Goal: Complete application form

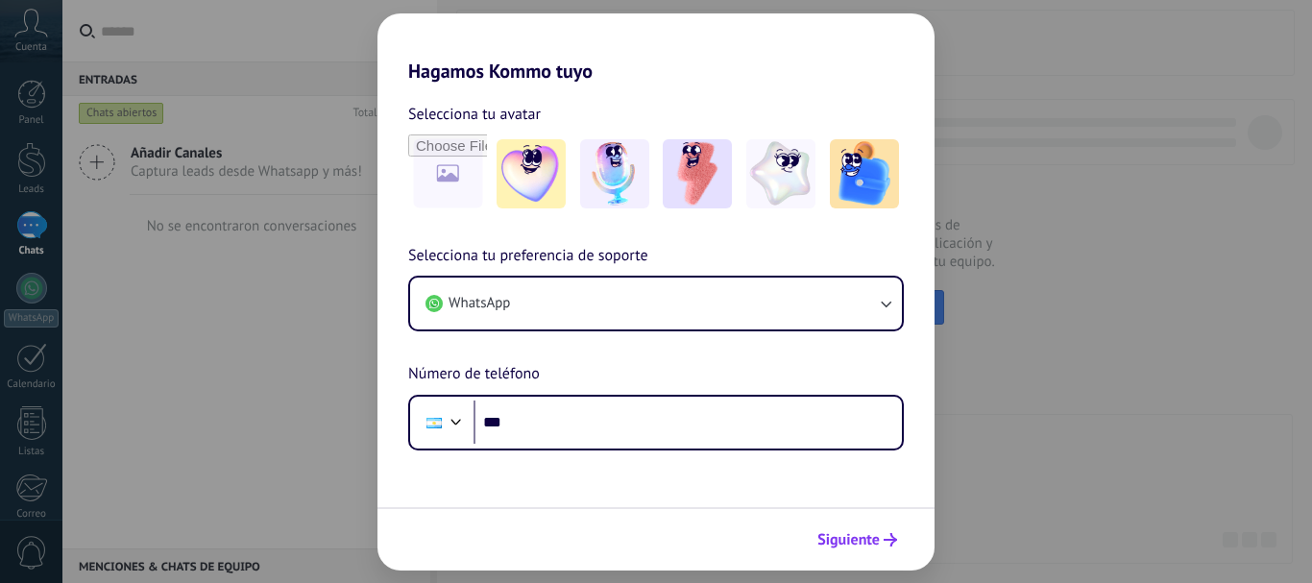
click at [872, 544] on span "Siguiente" at bounding box center [848, 539] width 62 height 13
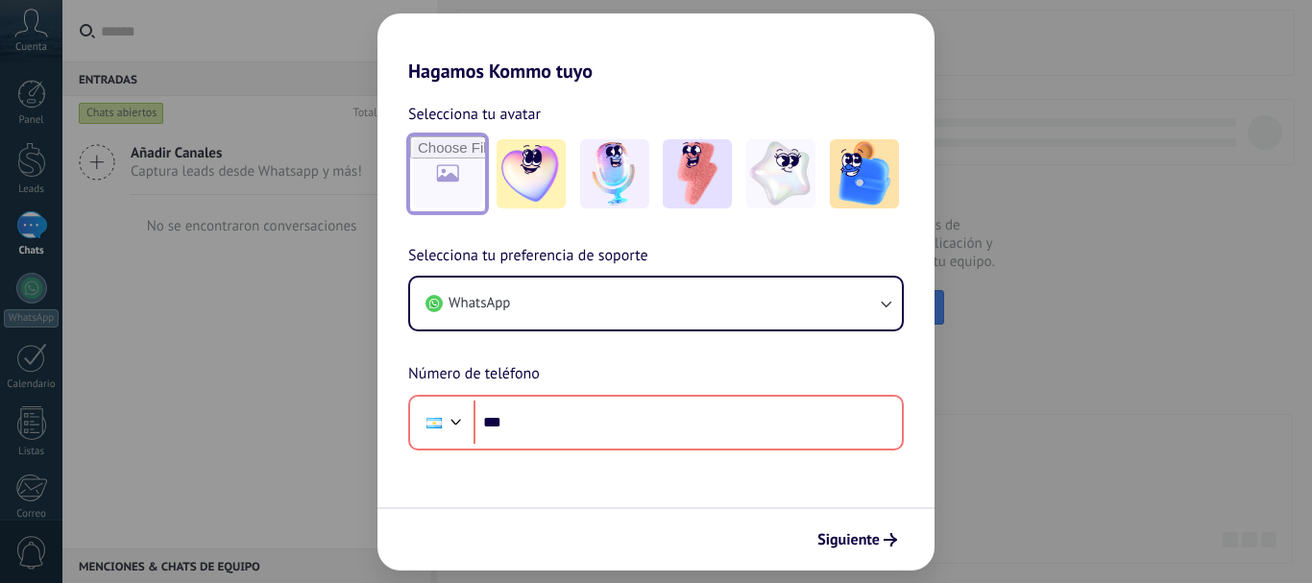
click at [459, 170] on input "file" at bounding box center [447, 173] width 75 height 75
type input "**********"
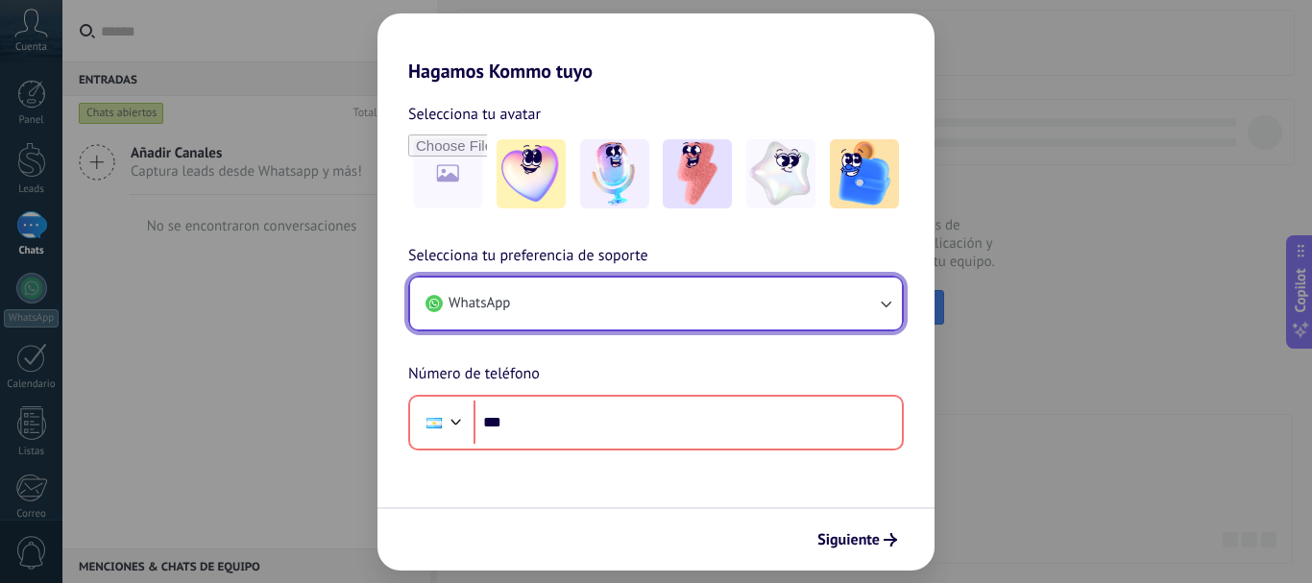
click at [559, 297] on button "WhatsApp" at bounding box center [656, 304] width 492 height 52
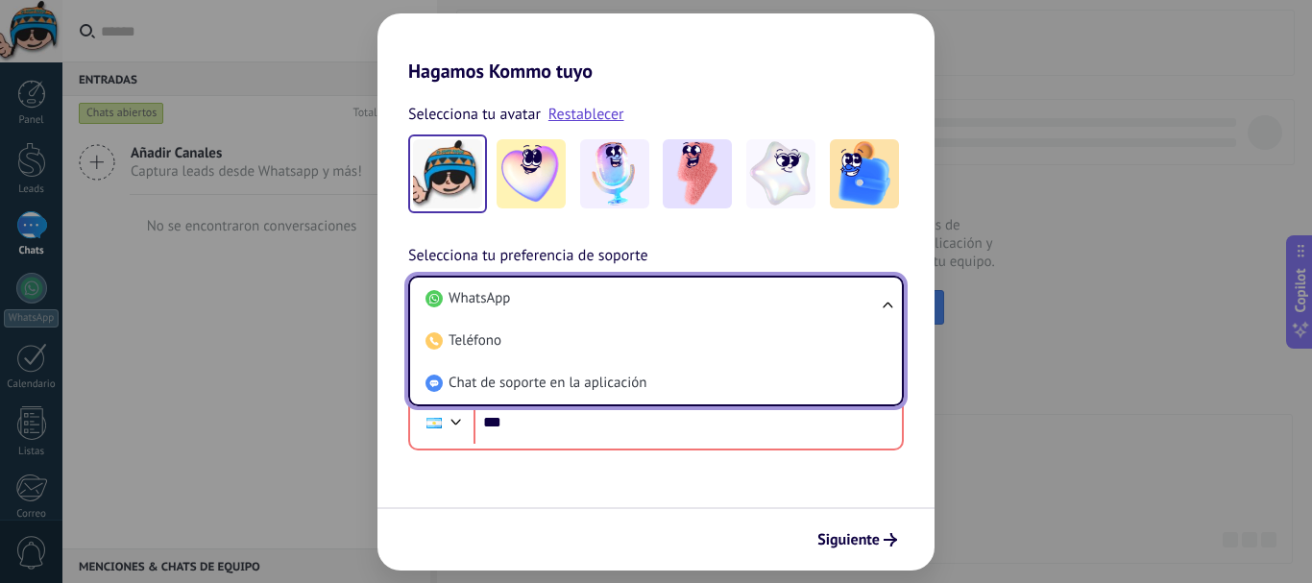
click at [239, 370] on div "Hagamos Kommo tuyo Selecciona tu avatar Restablecer Selecciona tu preferencia d…" at bounding box center [656, 291] width 1312 height 583
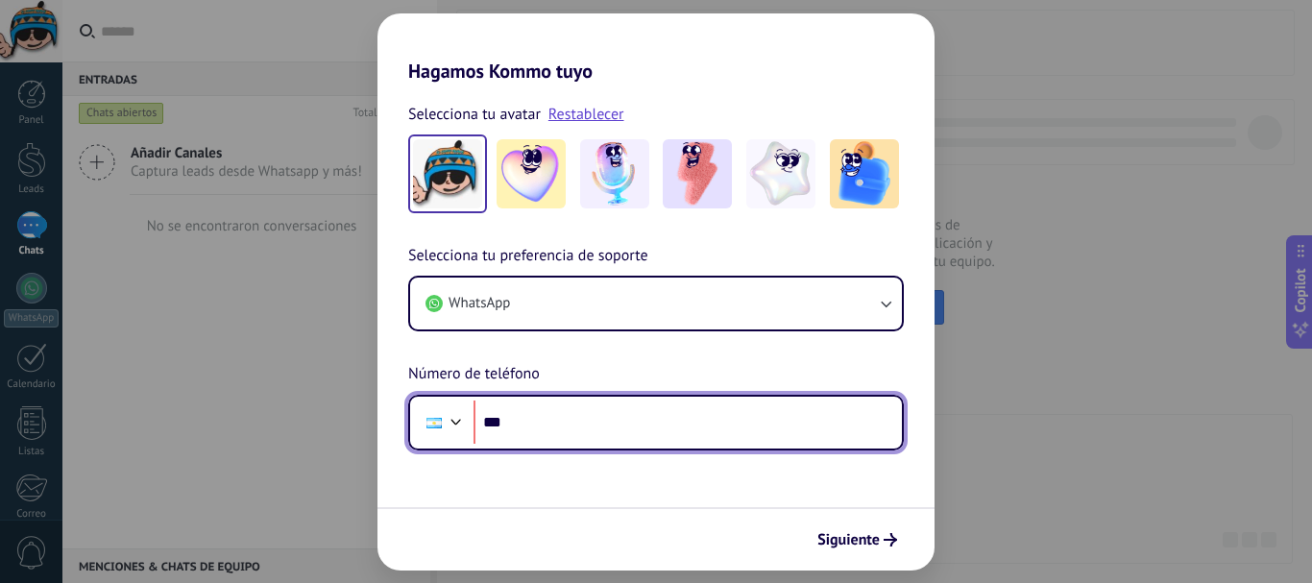
click at [606, 439] on input "***" at bounding box center [688, 423] width 428 height 44
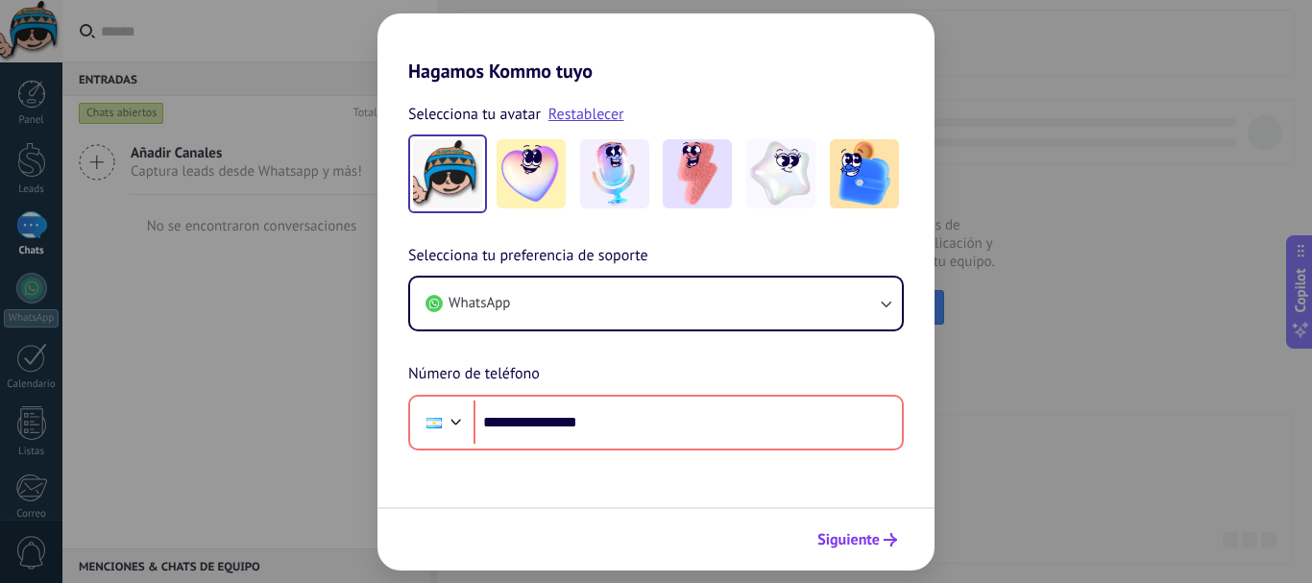
click at [874, 546] on span "Siguiente" at bounding box center [848, 539] width 62 height 13
click at [872, 545] on span "Siguiente" at bounding box center [848, 539] width 62 height 13
click at [868, 541] on span "Siguiente" at bounding box center [848, 539] width 62 height 13
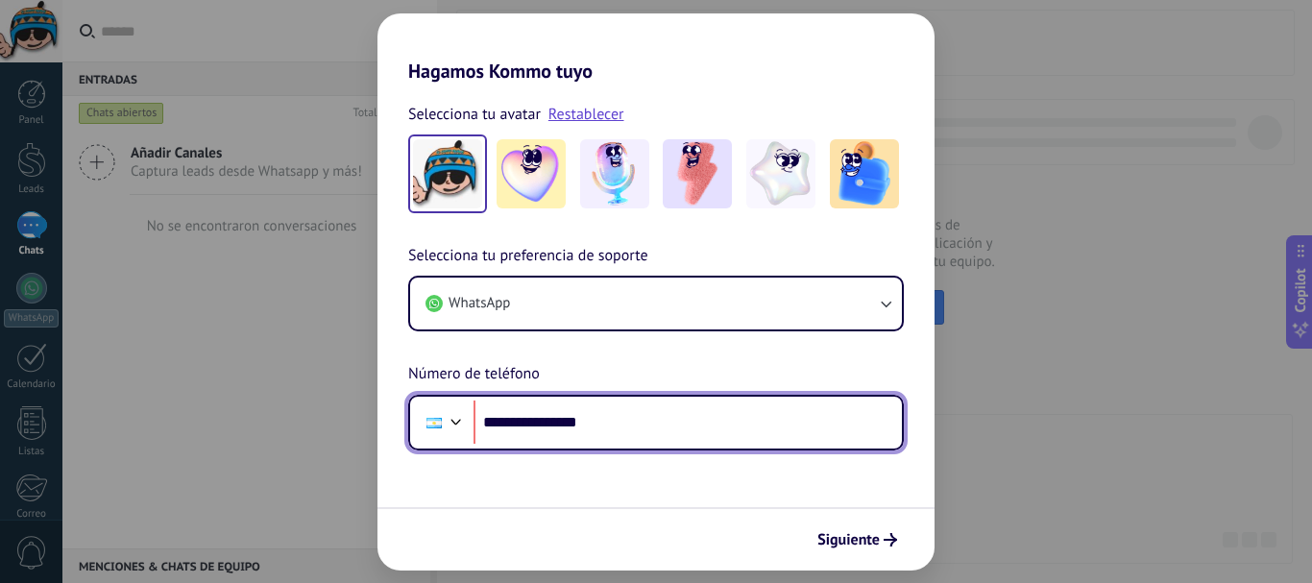
click at [534, 415] on input "**********" at bounding box center [688, 423] width 428 height 44
click at [543, 420] on input "**********" at bounding box center [688, 423] width 428 height 44
click at [806, 404] on input "**********" at bounding box center [688, 423] width 428 height 44
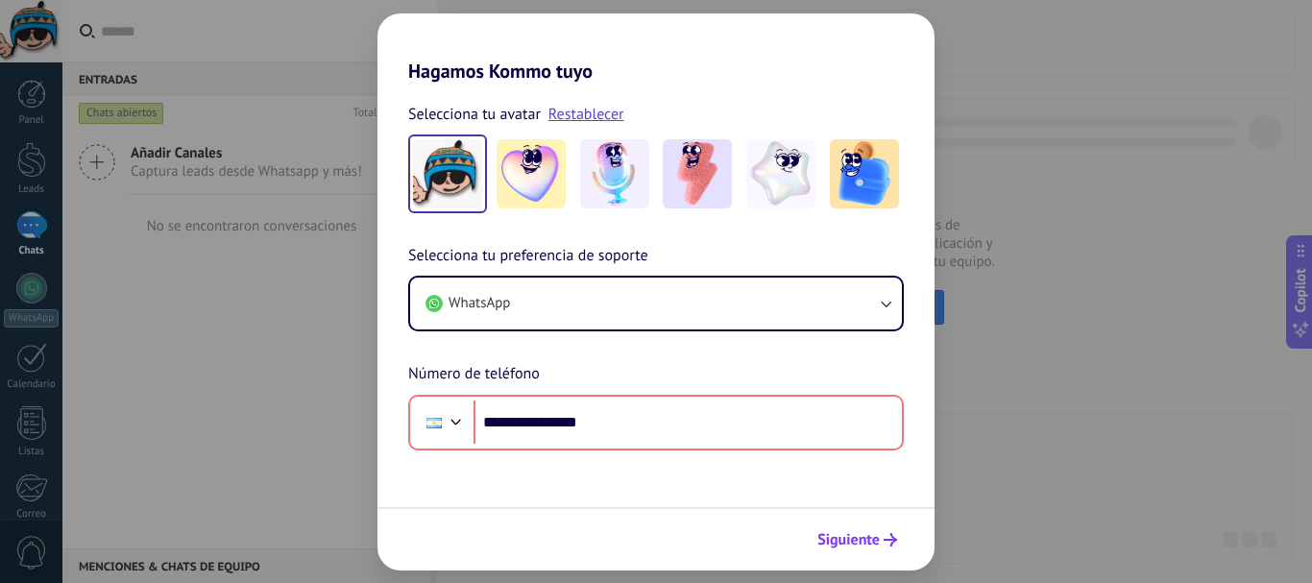
click at [860, 540] on span "Siguiente" at bounding box center [848, 539] width 62 height 13
click at [858, 528] on button "Siguiente" at bounding box center [857, 539] width 97 height 33
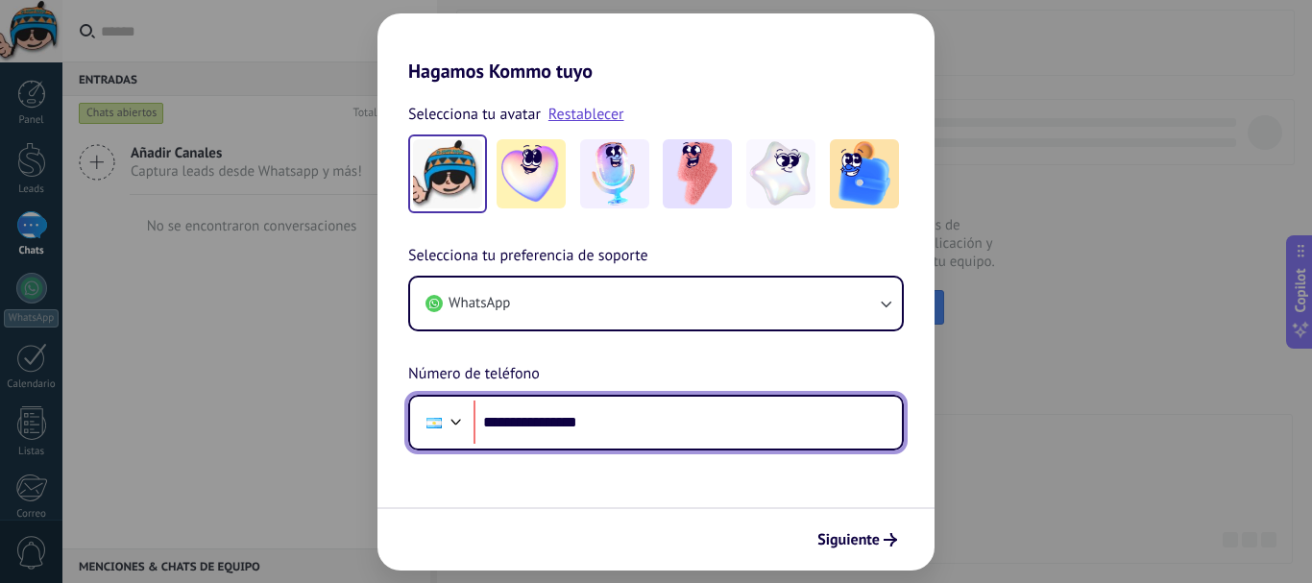
click at [687, 436] on input "**********" at bounding box center [688, 423] width 428 height 44
click at [566, 419] on input "**********" at bounding box center [688, 423] width 428 height 44
click at [557, 424] on input "**********" at bounding box center [688, 423] width 428 height 44
click at [637, 421] on input "**********" at bounding box center [688, 423] width 428 height 44
type input "**********"
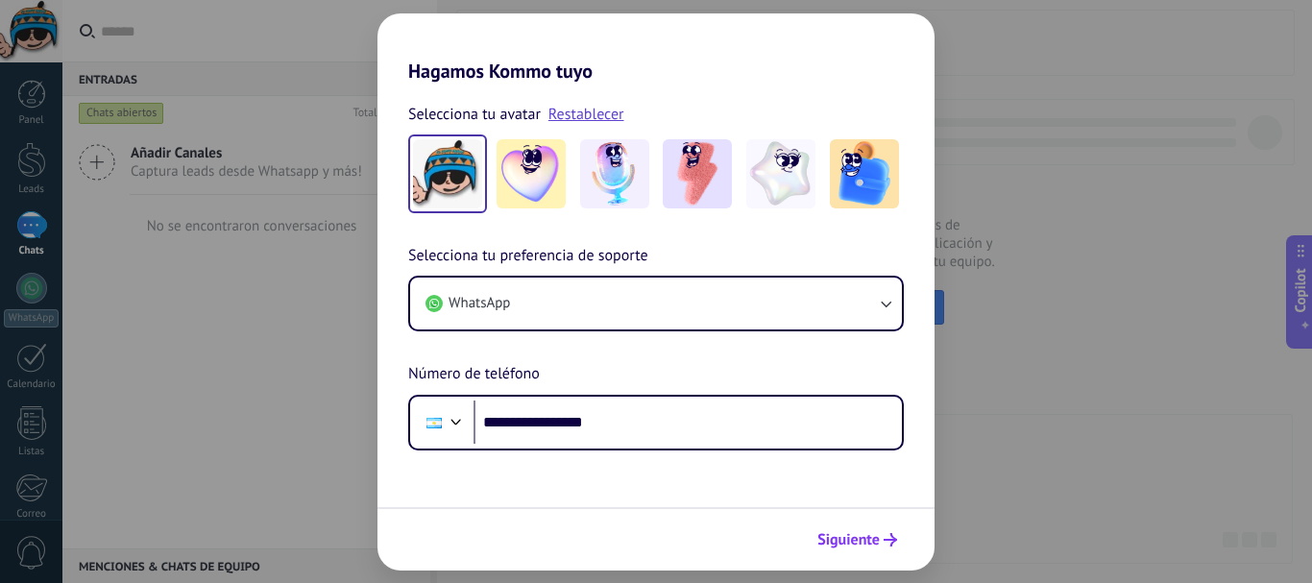
click at [847, 546] on span "Siguiente" at bounding box center [848, 539] width 62 height 13
click at [848, 544] on div "Siguiente" at bounding box center [655, 538] width 557 height 63
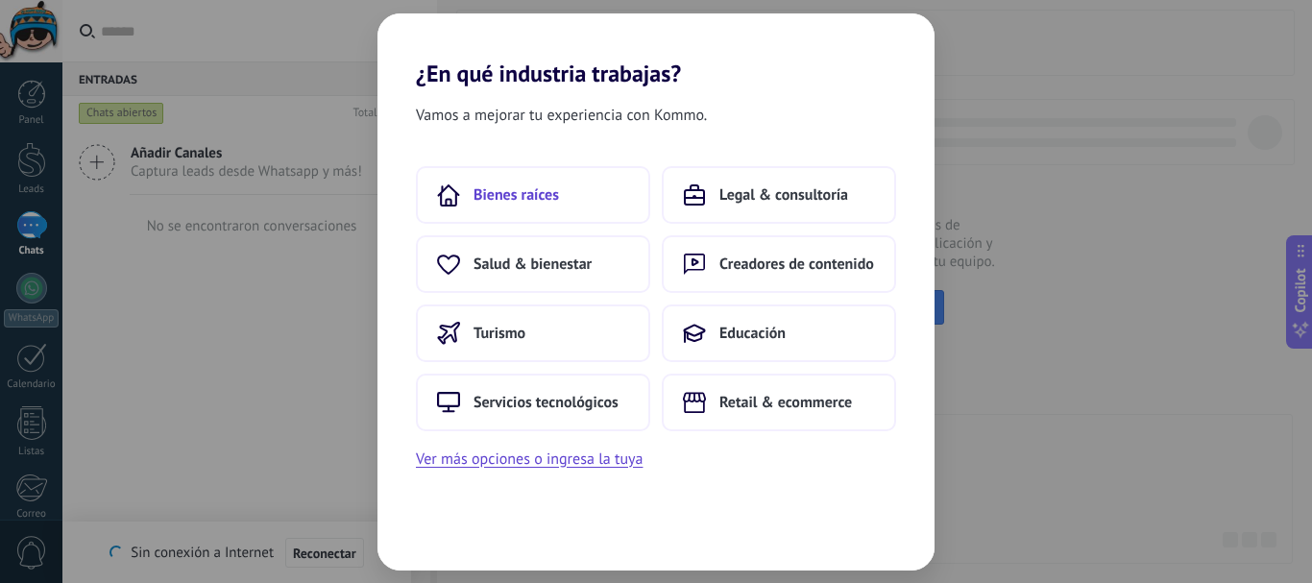
click at [537, 209] on button "Bienes raíces" at bounding box center [533, 195] width 234 height 58
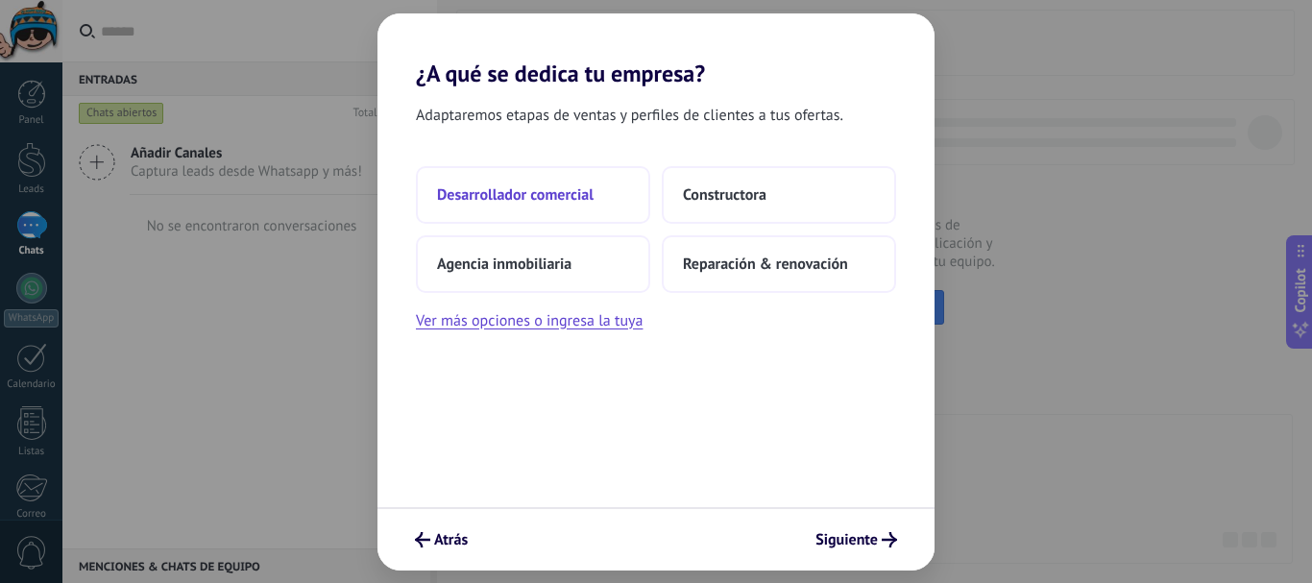
click at [494, 197] on span "Desarrollador comercial" at bounding box center [515, 194] width 157 height 19
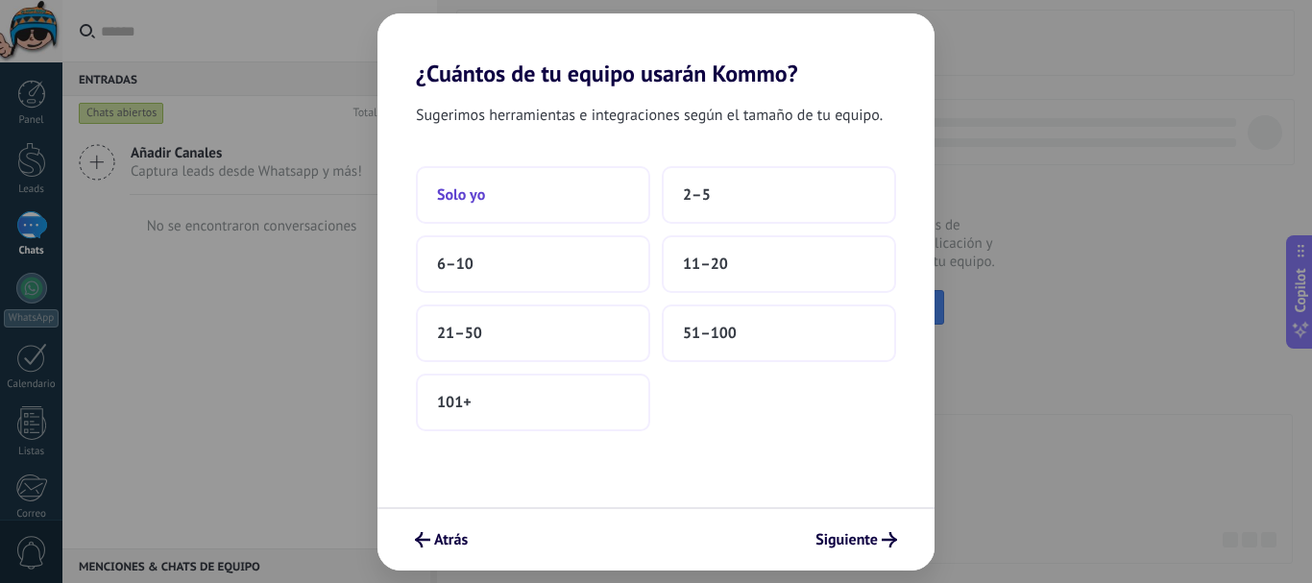
click at [505, 199] on button "Solo yo" at bounding box center [533, 195] width 234 height 58
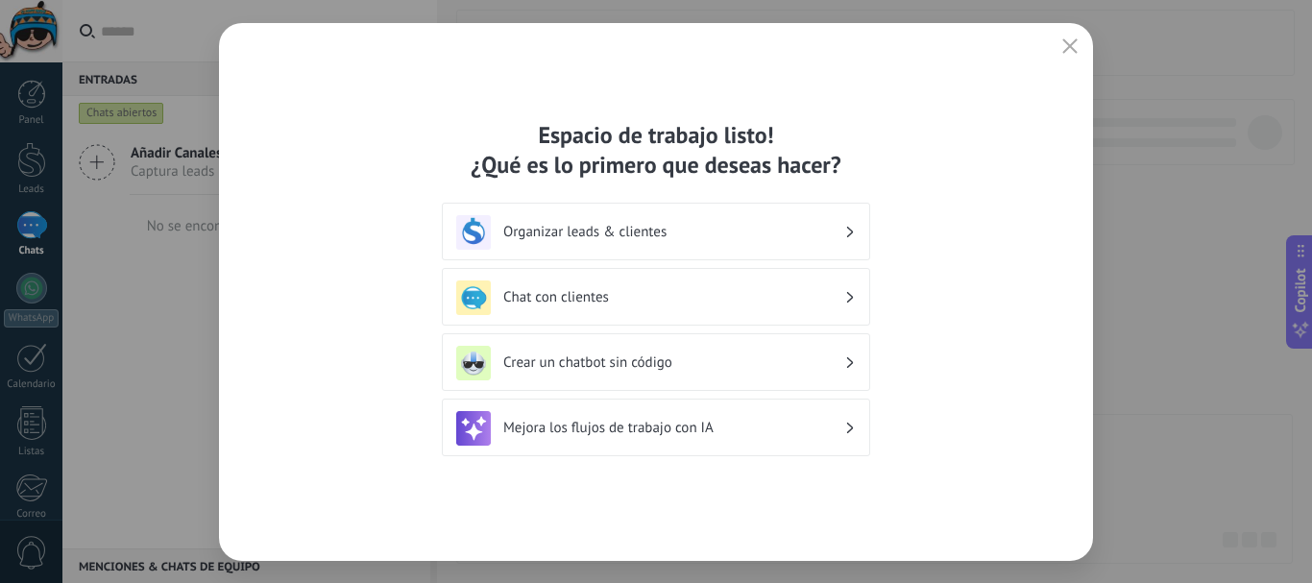
click at [662, 253] on div "Organizar leads & clientes" at bounding box center [656, 232] width 428 height 58
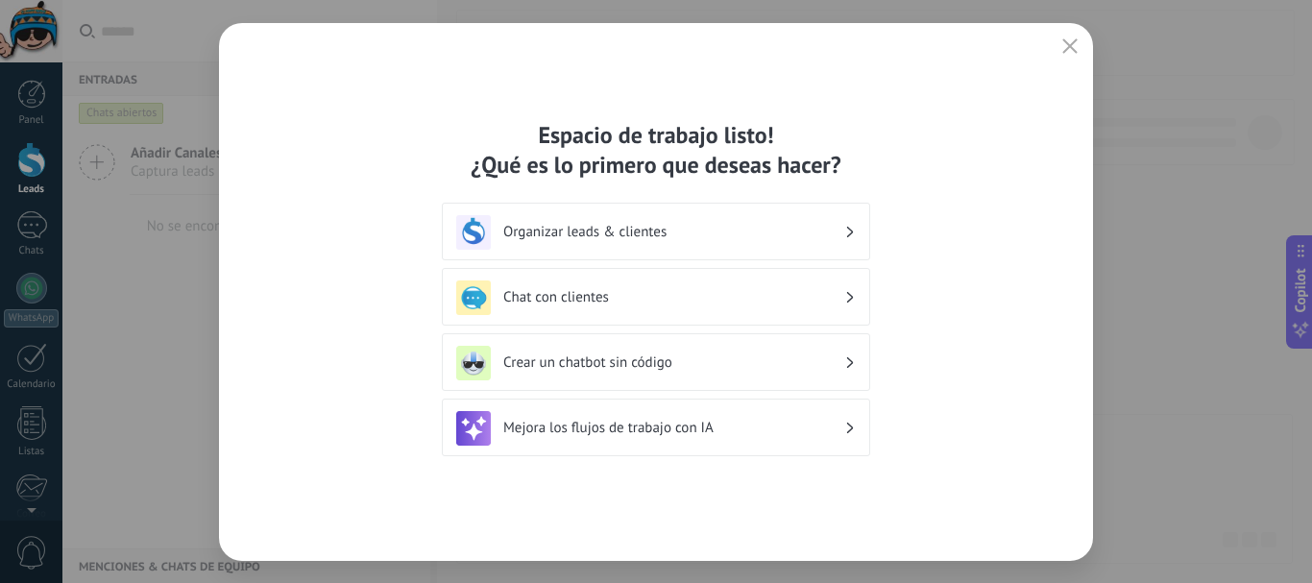
click at [659, 249] on div "Organizar leads & clientes" at bounding box center [656, 232] width 400 height 35
drag, startPoint x: 777, startPoint y: 242, endPoint x: 799, endPoint y: 240, distance: 22.2
click at [777, 241] on div "Organizar leads & clientes" at bounding box center [656, 232] width 400 height 35
click at [804, 237] on h3 "Organizar leads & clientes" at bounding box center [673, 232] width 341 height 18
click at [803, 233] on h3 "Organizar leads & clientes" at bounding box center [673, 232] width 341 height 18
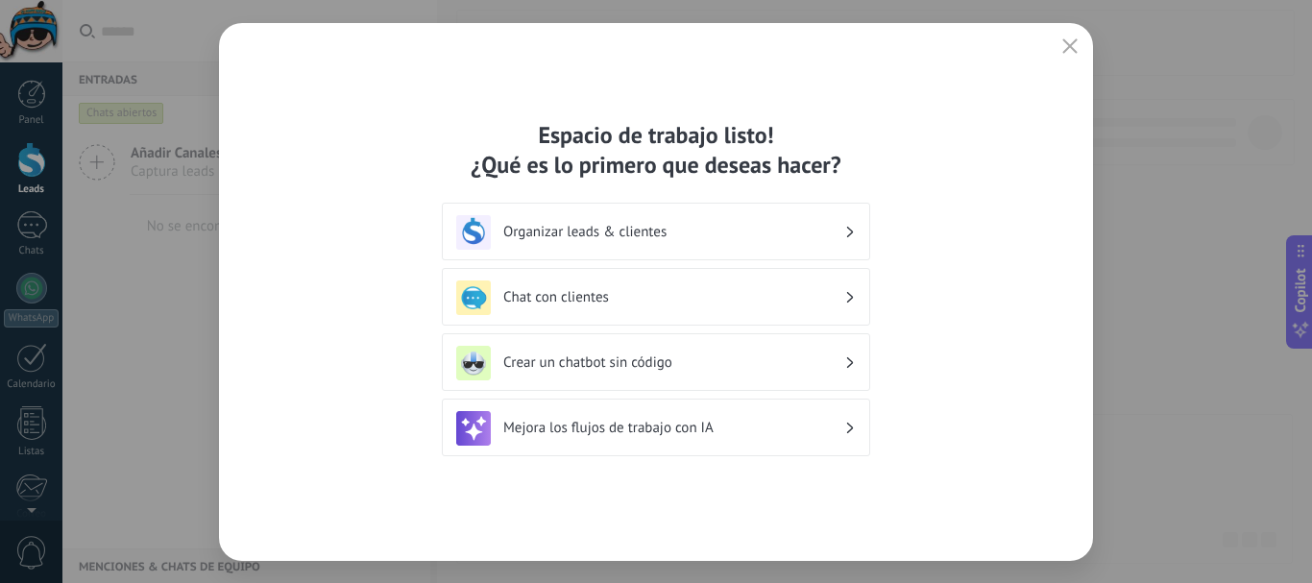
click at [802, 228] on h3 "Organizar leads & clientes" at bounding box center [673, 232] width 341 height 18
click at [856, 235] on div "Organizar leads & clientes" at bounding box center [656, 232] width 428 height 58
click at [814, 353] on h3 "Crear un chatbot sin código" at bounding box center [673, 362] width 341 height 18
click at [813, 402] on div "Mejora los flujos de trabajo con IA" at bounding box center [656, 428] width 428 height 58
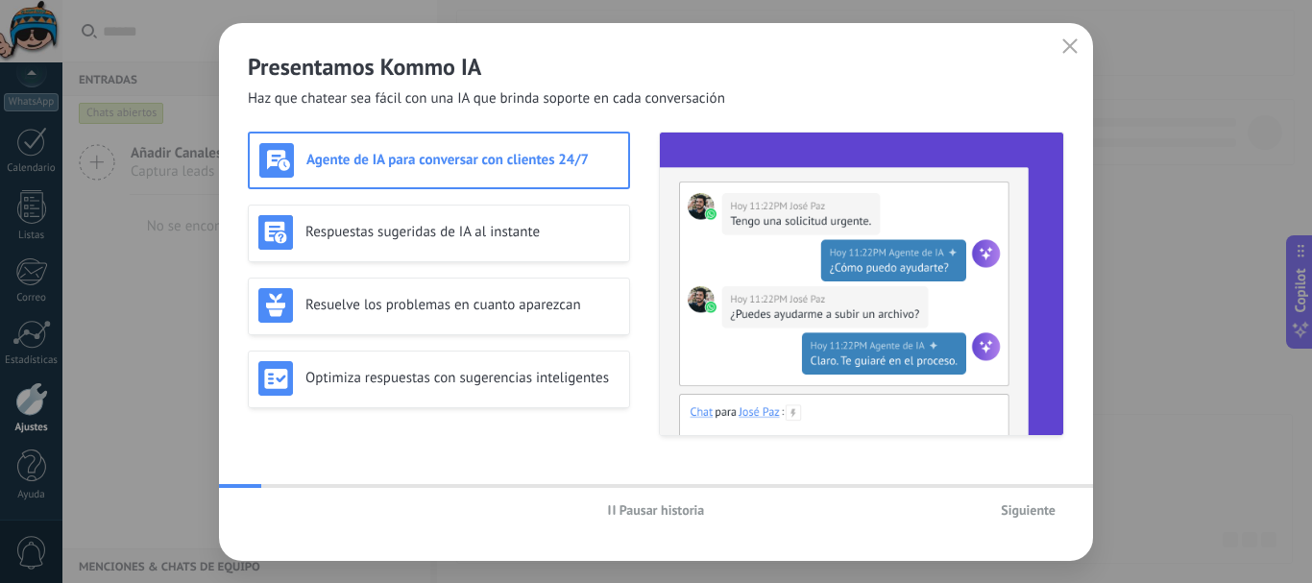
click at [501, 148] on div "Agente de IA para conversar con clientes 24/7" at bounding box center [438, 160] width 359 height 35
click at [1022, 495] on div "Pausar historia Siguiente" at bounding box center [656, 510] width 874 height 44
click at [506, 366] on div "Optimiza respuestas con sugerencias inteligentes" at bounding box center [438, 378] width 361 height 35
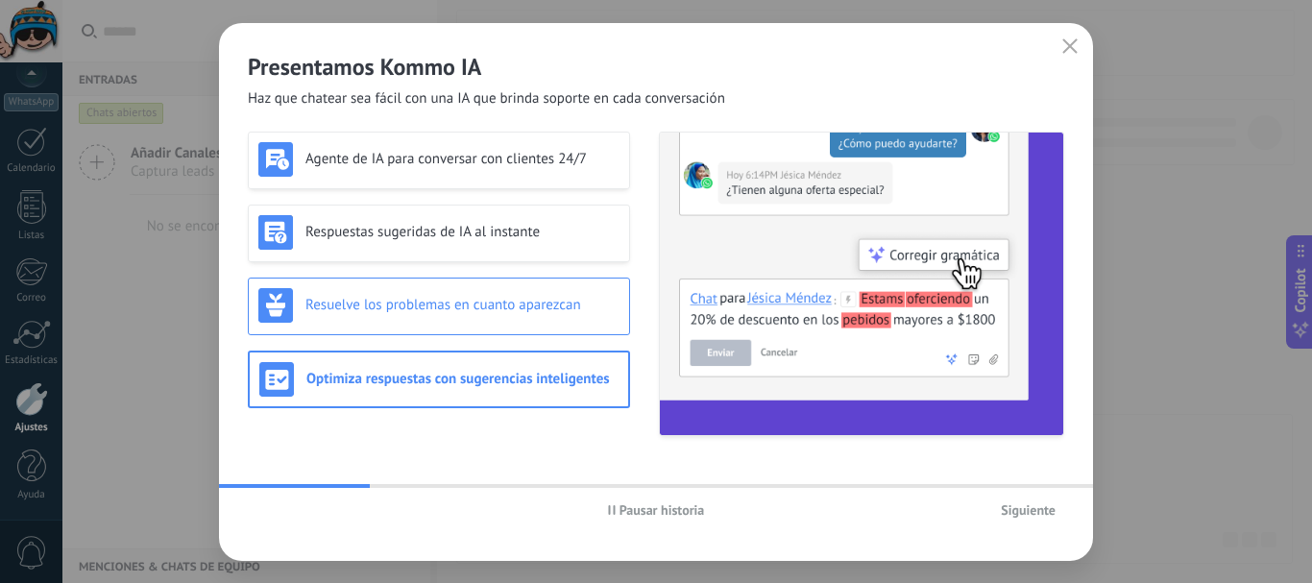
click at [516, 325] on div "Resuelve los problemas en cuanto aparezcan" at bounding box center [439, 307] width 382 height 58
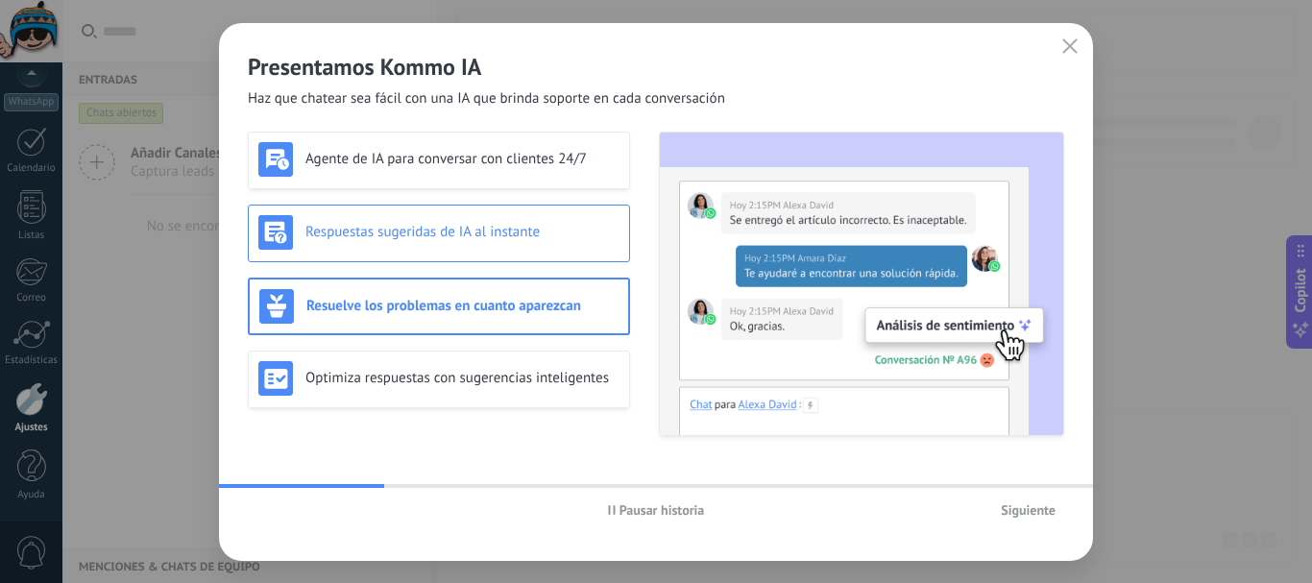
click at [512, 260] on div "Respuestas sugeridas de IA al instante" at bounding box center [439, 234] width 382 height 58
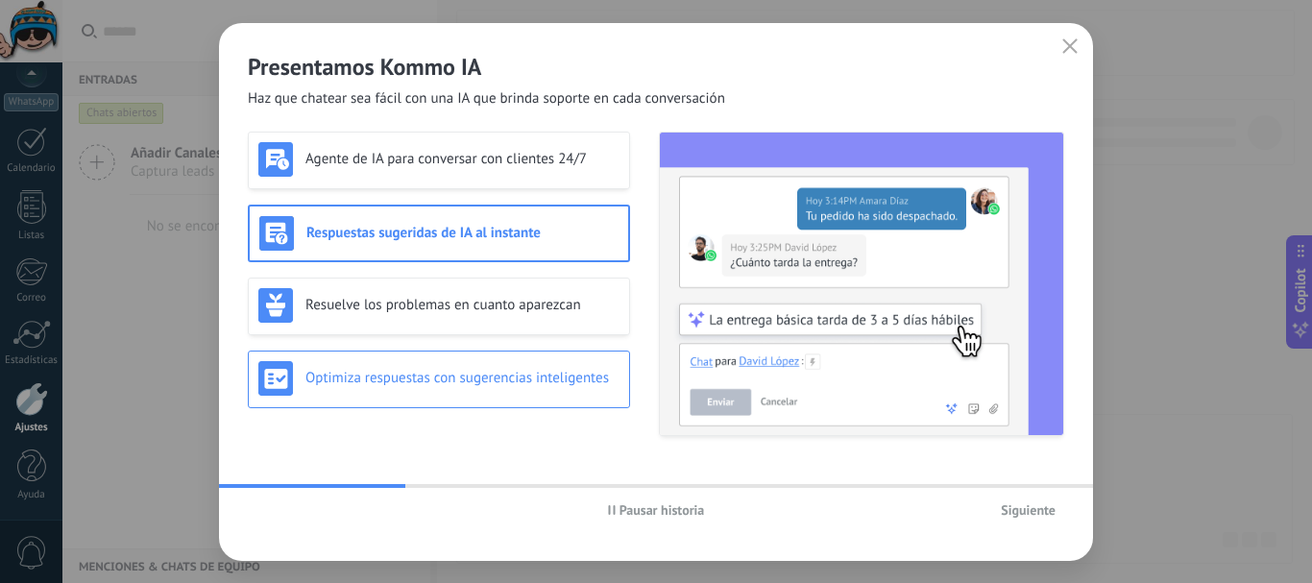
click at [516, 354] on div "Optimiza respuestas con sugerencias inteligentes" at bounding box center [439, 380] width 382 height 58
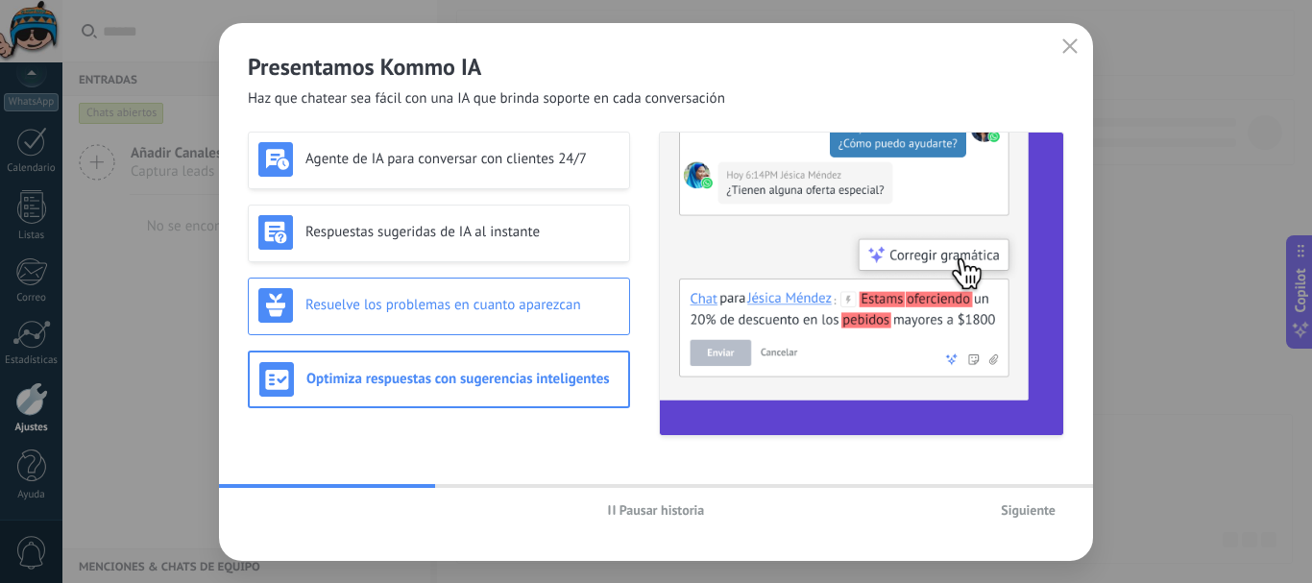
click at [502, 305] on h3 "Resuelve los problemas en cuanto aparezcan" at bounding box center [462, 305] width 314 height 18
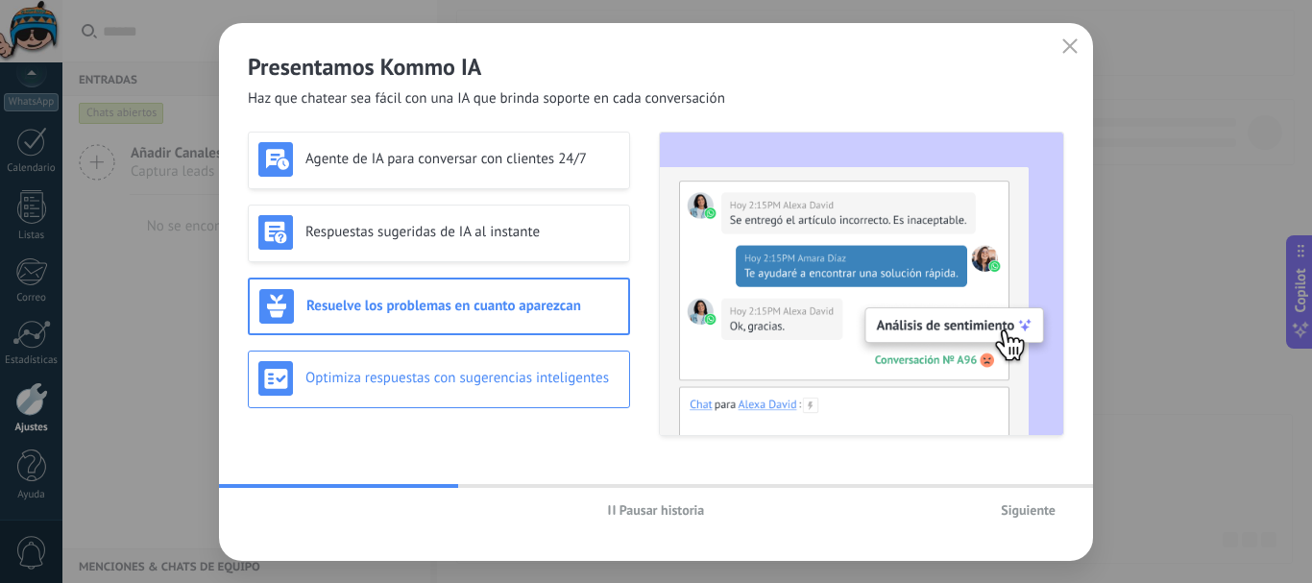
click at [513, 388] on div "Optimiza respuestas con sugerencias inteligentes" at bounding box center [438, 378] width 361 height 35
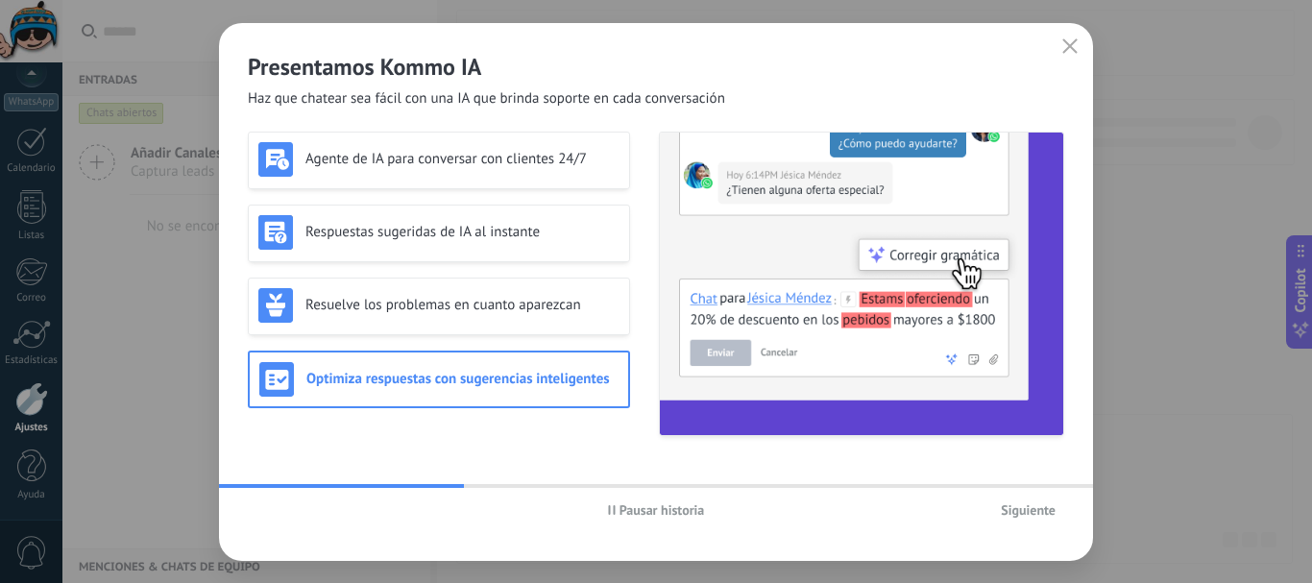
click at [496, 268] on div "Agente de IA para conversar con clientes 24/7 Respuestas sugeridas de IA al ins…" at bounding box center [439, 284] width 382 height 304
click at [525, 264] on div "Agente de IA para conversar con clientes 24/7 Respuestas sugeridas de IA al ins…" at bounding box center [439, 284] width 382 height 304
click at [500, 205] on div "Respuestas sugeridas de IA al instante" at bounding box center [439, 234] width 382 height 58
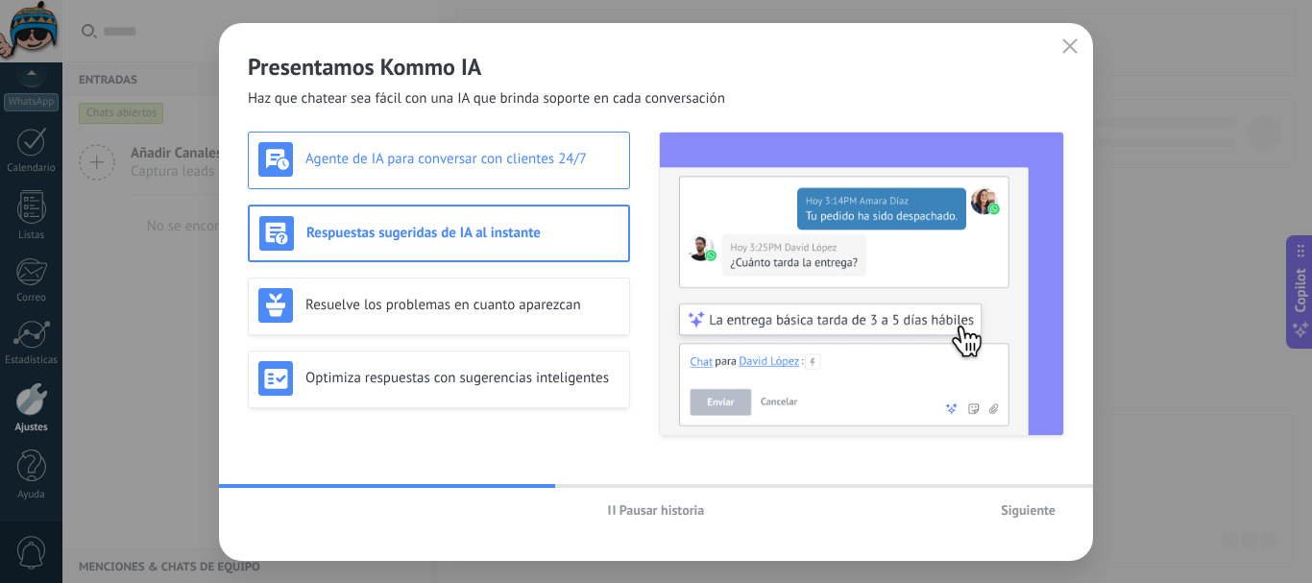
click at [517, 162] on h3 "Agente de IA para conversar con clientes 24/7" at bounding box center [462, 159] width 314 height 18
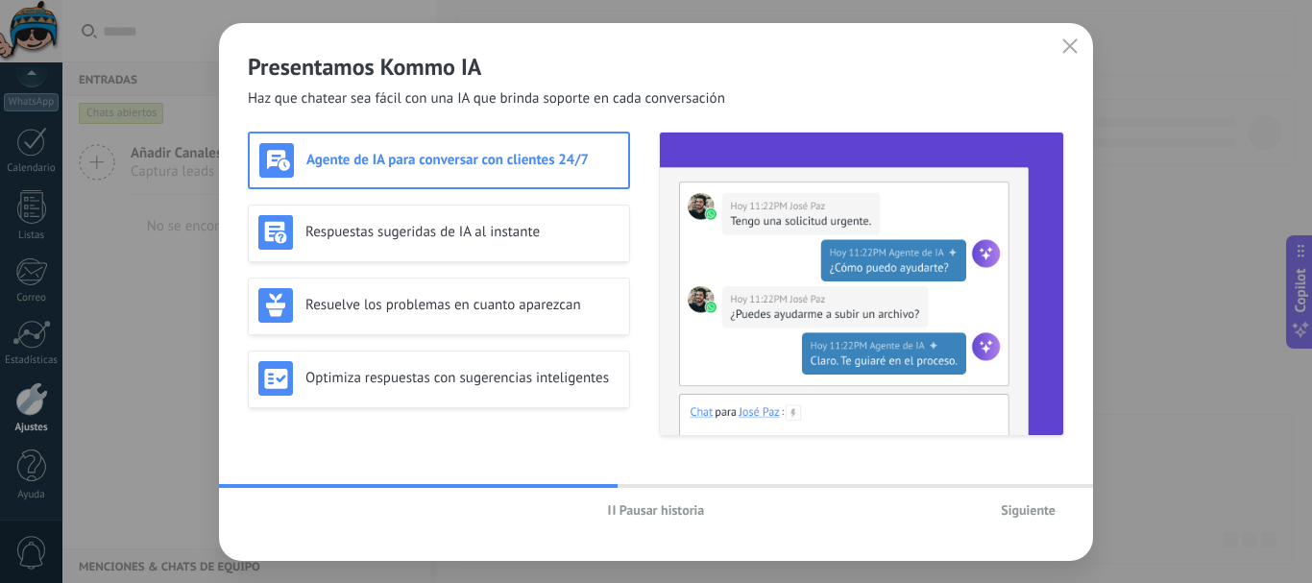
click at [1033, 509] on span "Siguiente" at bounding box center [1028, 509] width 55 height 13
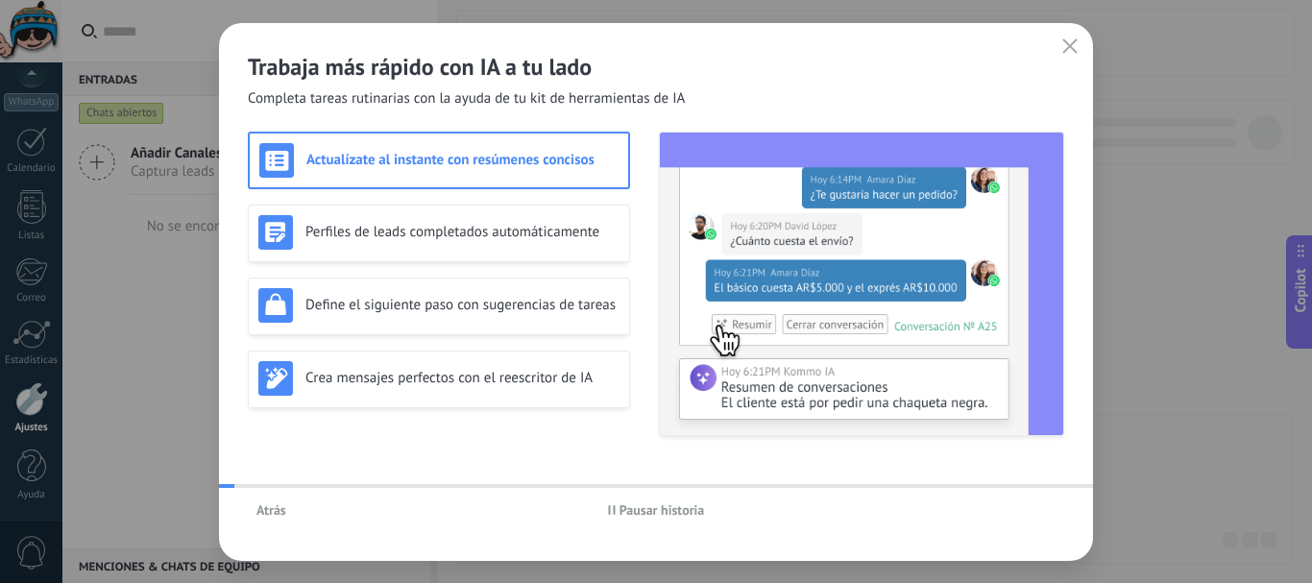
click at [1025, 519] on div "Atrás Pausar historia" at bounding box center [656, 510] width 874 height 44
click at [485, 245] on div "Perfiles de leads completados automáticamente" at bounding box center [438, 232] width 361 height 35
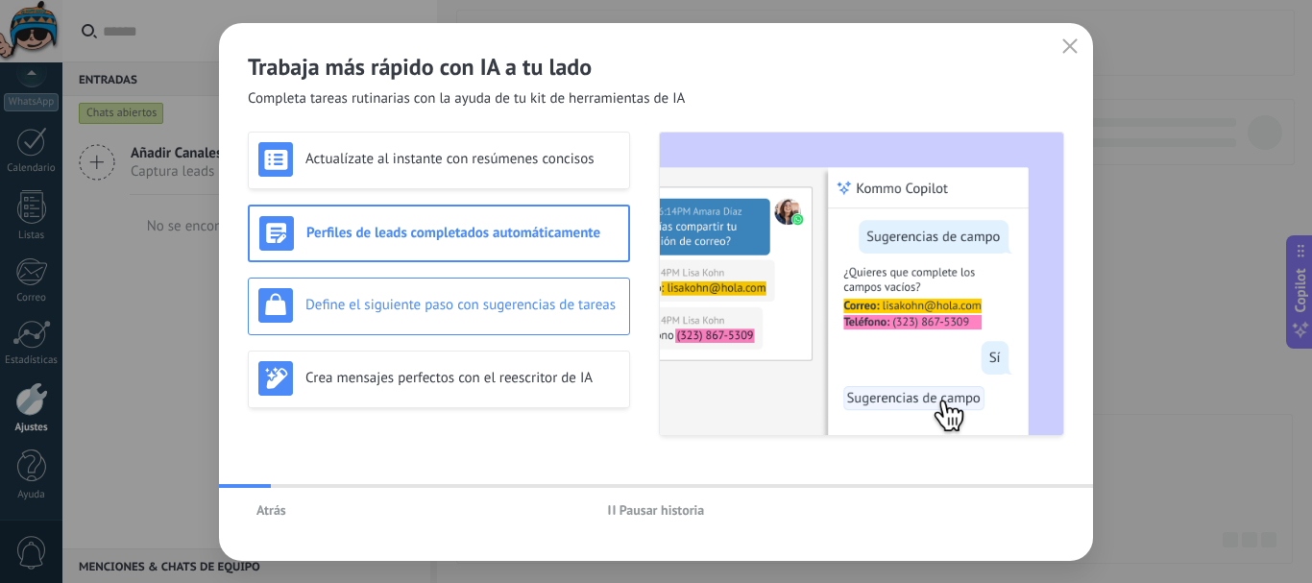
click at [511, 315] on div "Define el siguiente paso con sugerencias de tareas" at bounding box center [438, 305] width 361 height 35
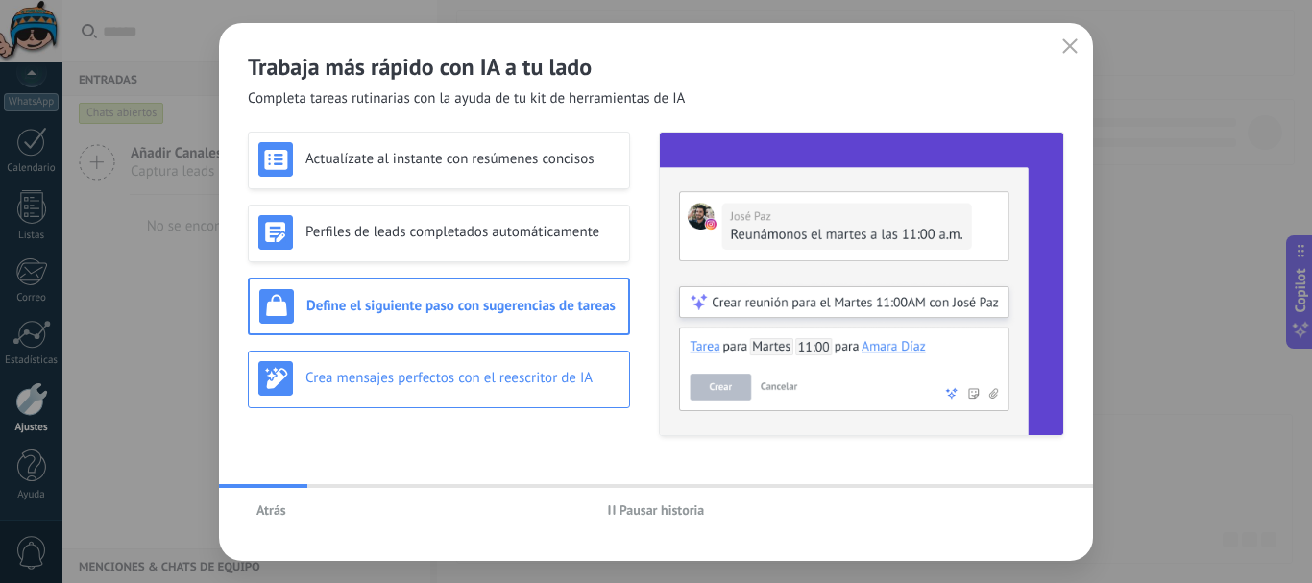
click at [541, 356] on div "Crea mensajes perfectos con el reescritor de IA" at bounding box center [439, 380] width 382 height 58
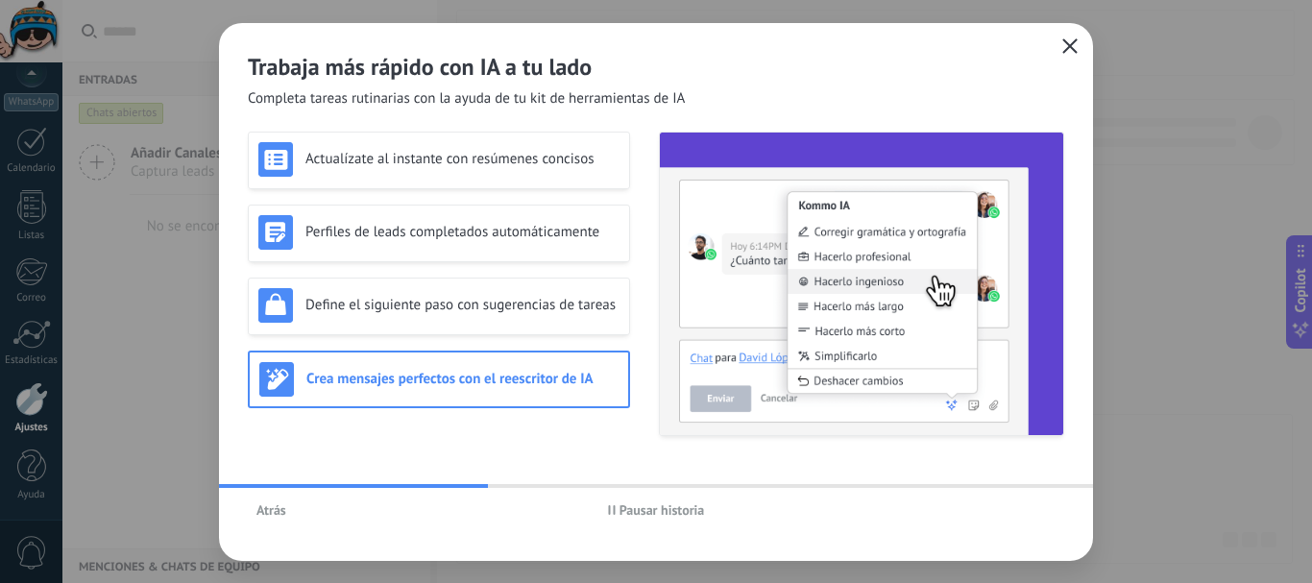
click at [1075, 43] on icon "button" at bounding box center [1069, 45] width 15 height 15
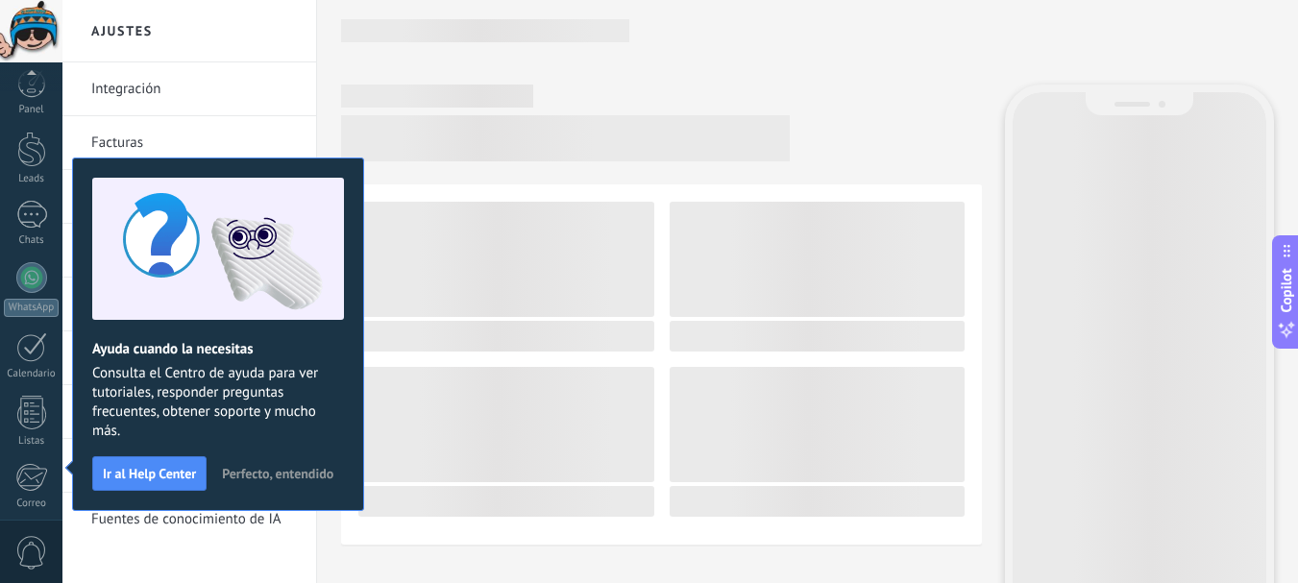
scroll to position [216, 0]
click at [275, 473] on span "Perfecto, entendido" at bounding box center [277, 473] width 111 height 13
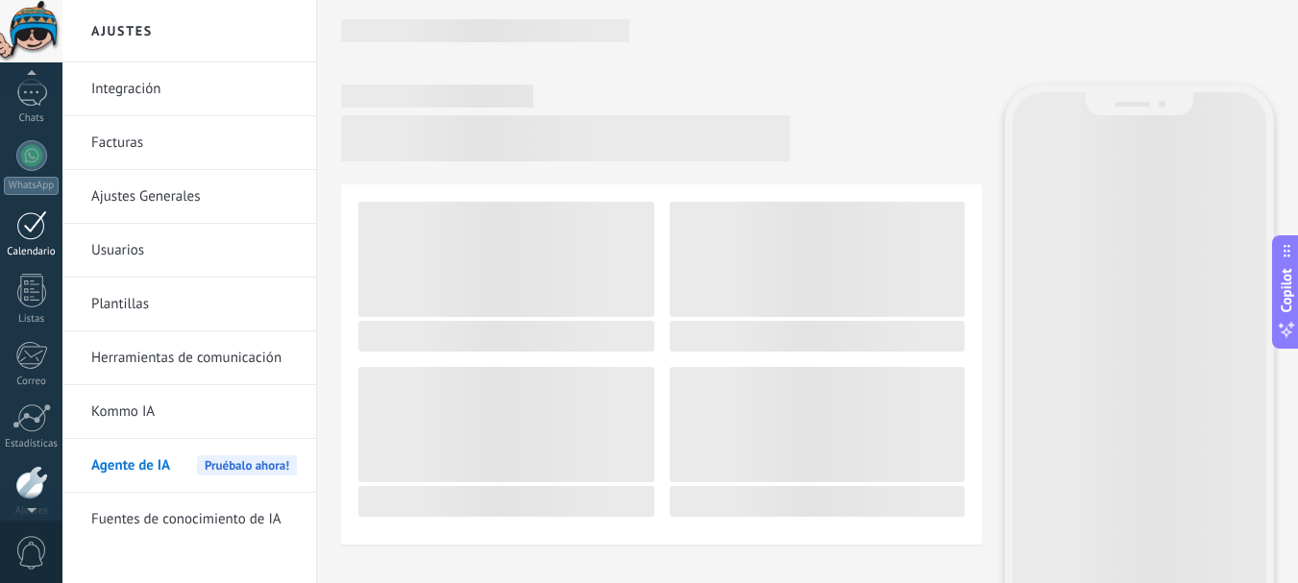
scroll to position [0, 0]
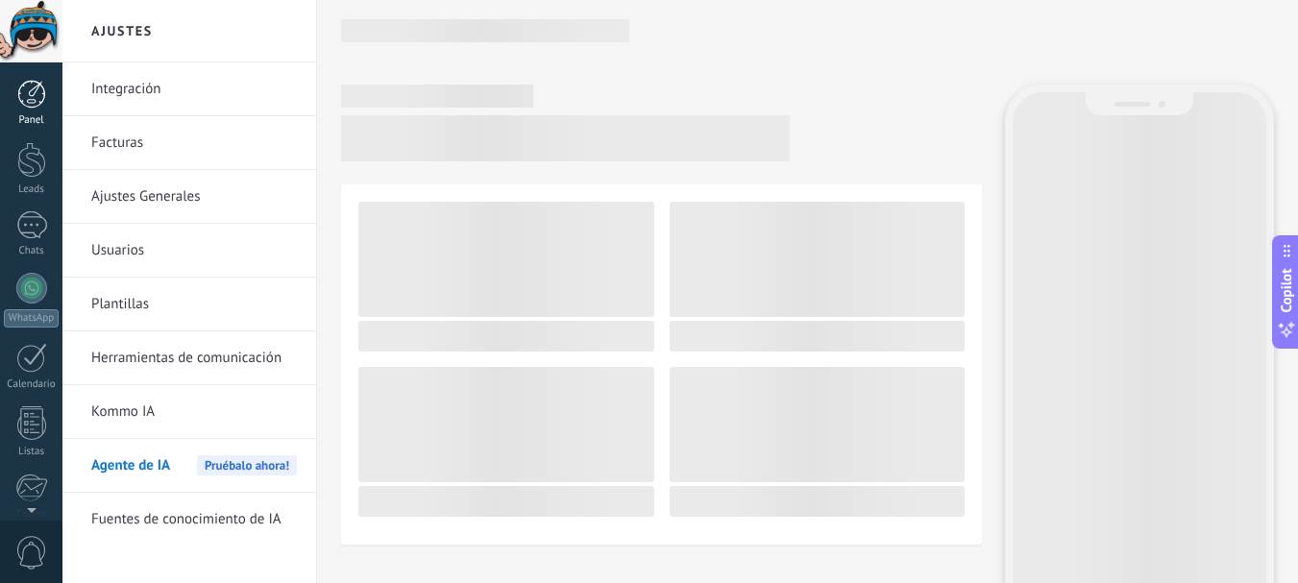
click at [27, 102] on div at bounding box center [31, 94] width 29 height 29
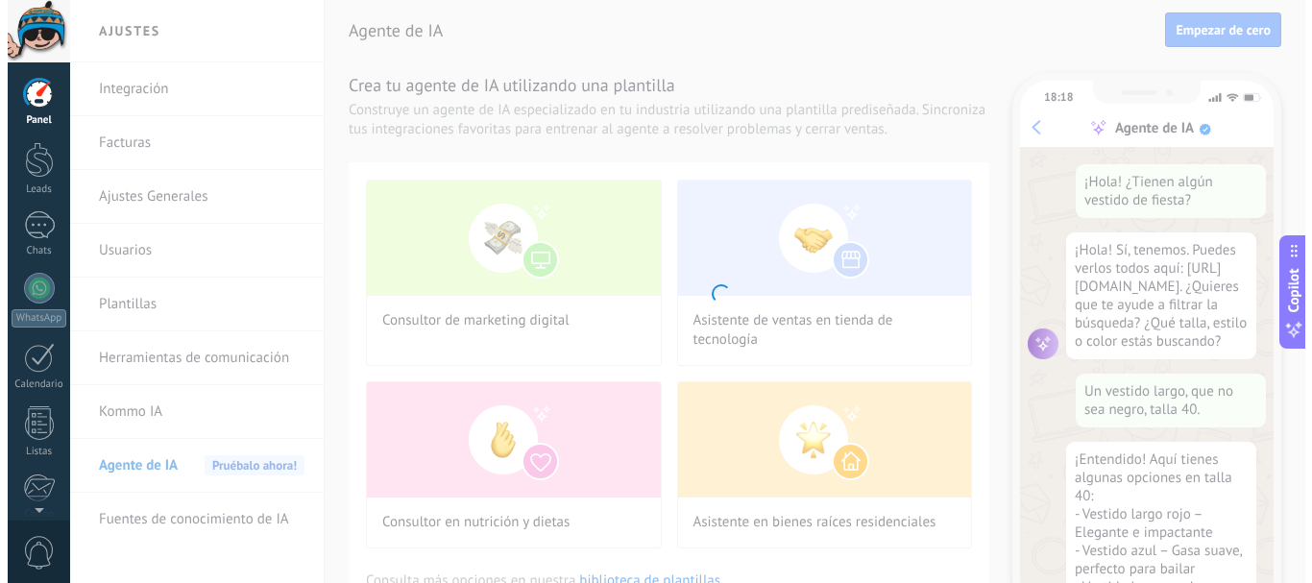
scroll to position [441, 0]
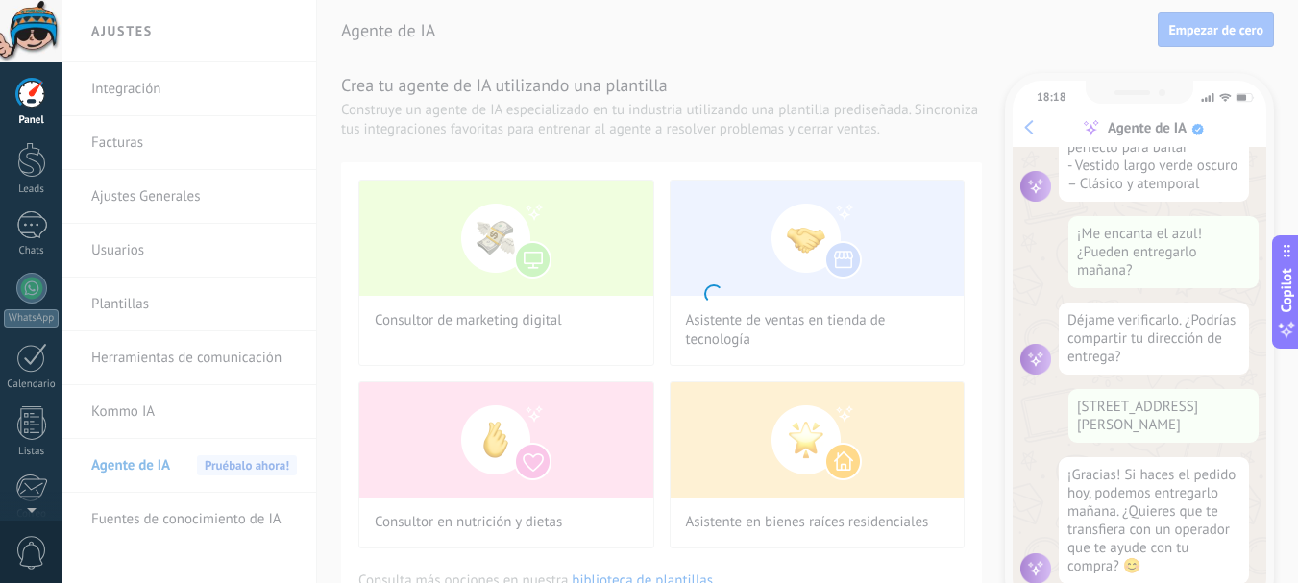
click at [1155, 335] on body ".abccls-1,.abccls-2{fill-rule:evenodd}.abccls-2{fill:#fff} .abfcls-1{fill:none}…" at bounding box center [649, 291] width 1298 height 583
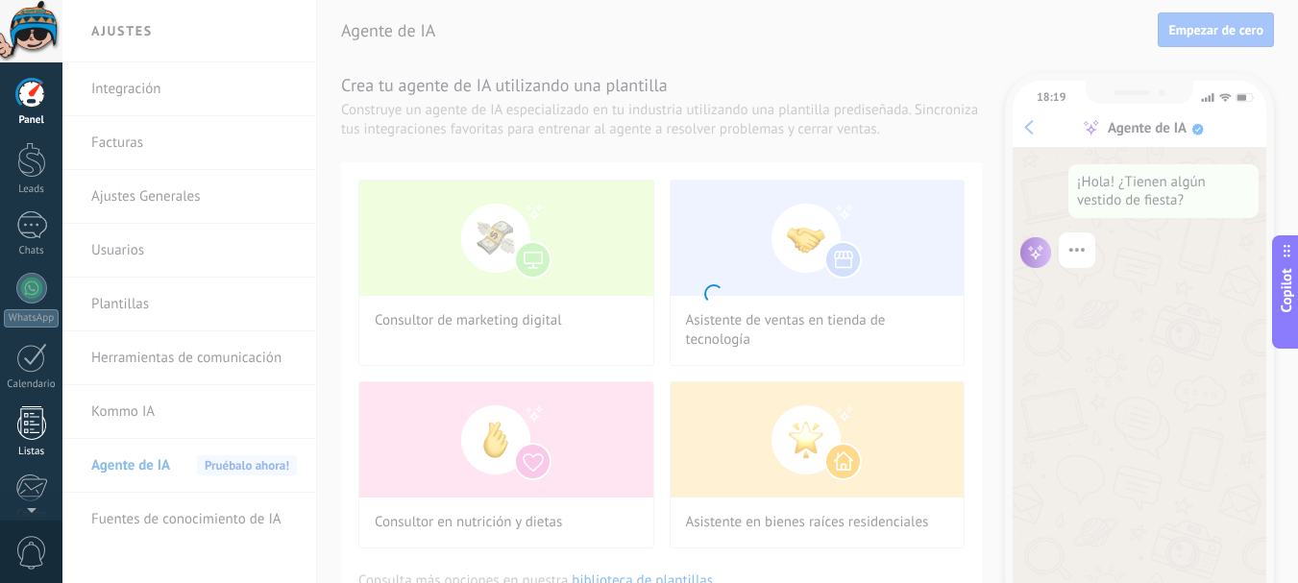
drag, startPoint x: 18, startPoint y: 146, endPoint x: 30, endPoint y: 419, distance: 273.0
click at [18, 146] on div at bounding box center [31, 160] width 29 height 36
click at [20, 154] on div at bounding box center [31, 160] width 29 height 36
click at [240, 106] on body ".abccls-1,.abccls-2{fill-rule:evenodd}.abccls-2{fill:#fff} .abfcls-1{fill:none}…" at bounding box center [649, 291] width 1298 height 583
click at [217, 109] on body ".abccls-1,.abccls-2{fill-rule:evenodd}.abccls-2{fill:#fff} .abfcls-1{fill:none}…" at bounding box center [649, 291] width 1298 height 583
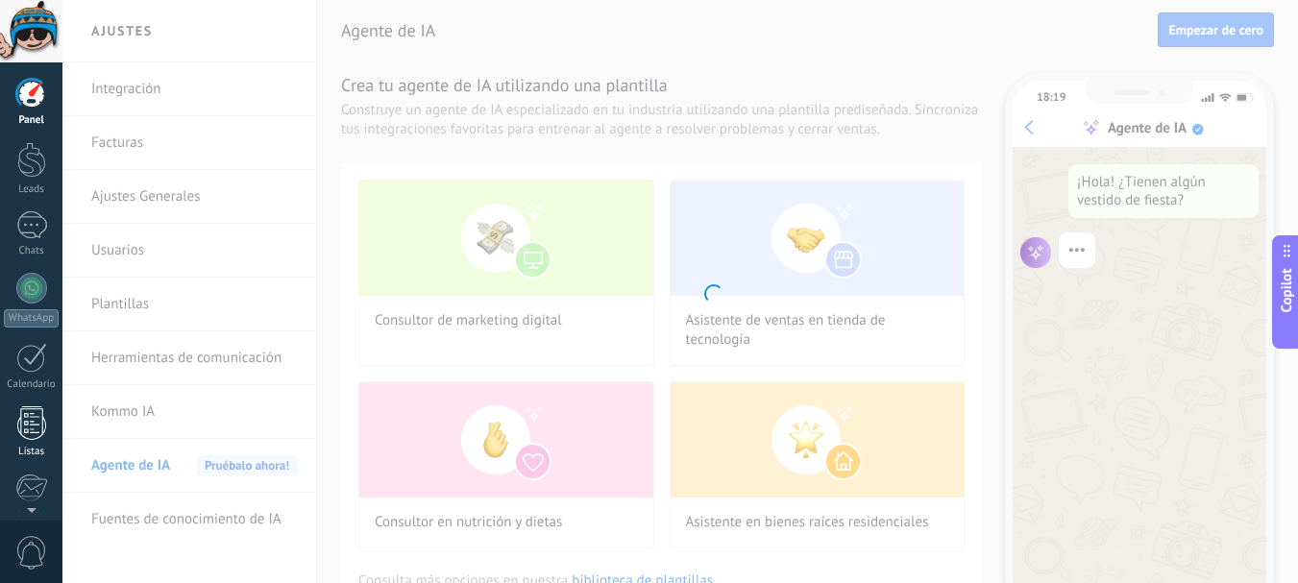
click at [182, 173] on body ".abccls-1,.abccls-2{fill-rule:evenodd}.abccls-2{fill:#fff} .abfcls-1{fill:none}…" at bounding box center [649, 291] width 1298 height 583
click at [161, 336] on body ".abccls-1,.abccls-2{fill-rule:evenodd}.abccls-2{fill:#fff} .abfcls-1{fill:none}…" at bounding box center [649, 291] width 1298 height 583
click at [30, 419] on div at bounding box center [31, 423] width 29 height 34
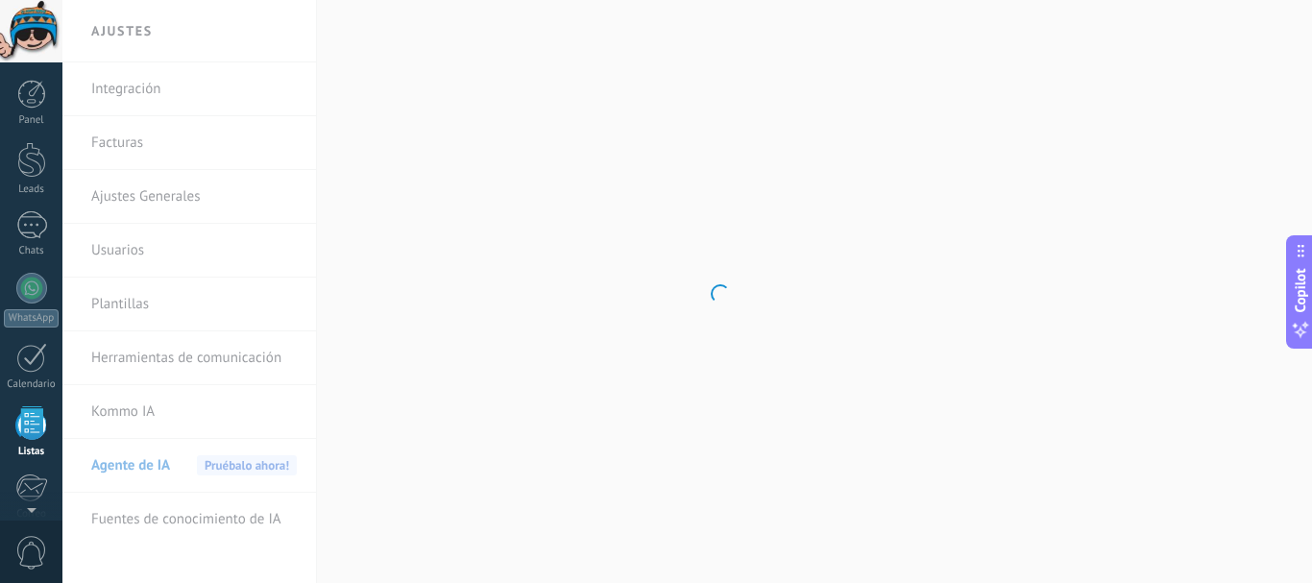
click at [30, 419] on div at bounding box center [31, 423] width 29 height 34
